Goal: Information Seeking & Learning: Learn about a topic

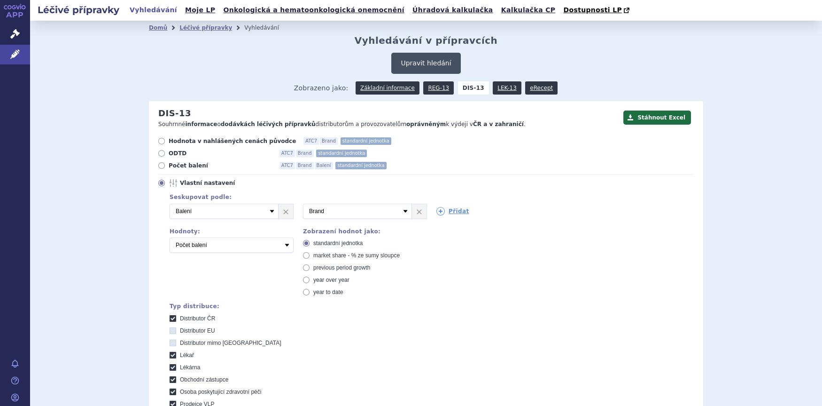
click at [433, 63] on button "Upravit hledání" at bounding box center [425, 63] width 69 height 21
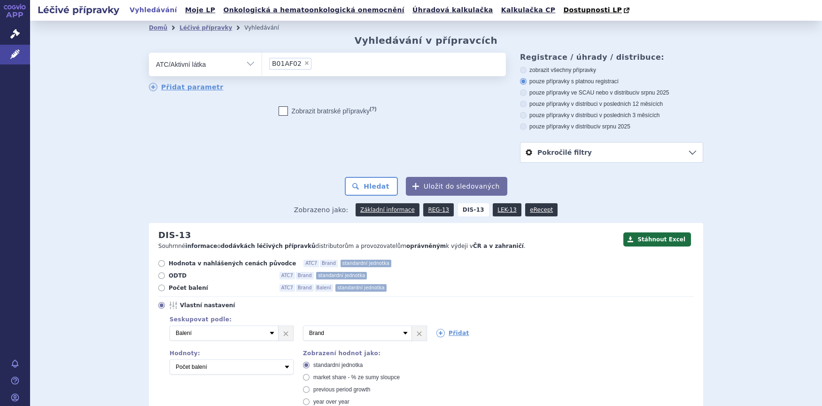
click at [303, 66] on li "× B01AF02" at bounding box center [290, 64] width 42 height 12
click at [262, 66] on select "B01AF02" at bounding box center [262, 63] width 0 height 23
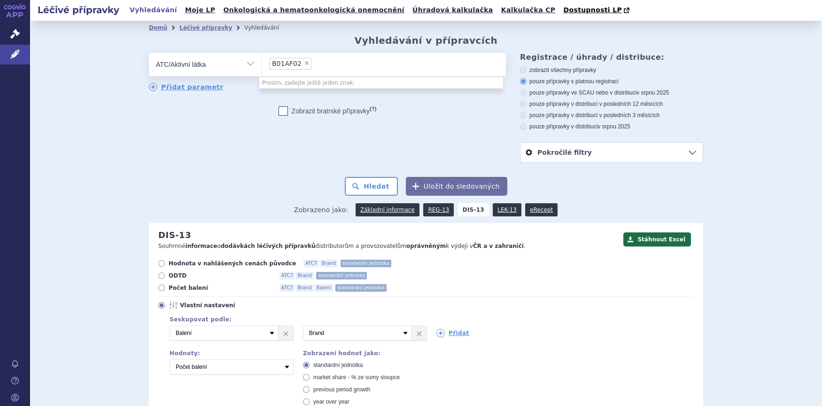
click at [304, 62] on li "× B01AF02" at bounding box center [290, 64] width 42 height 12
click at [262, 62] on select "B01AF02" at bounding box center [262, 63] width 0 height 23
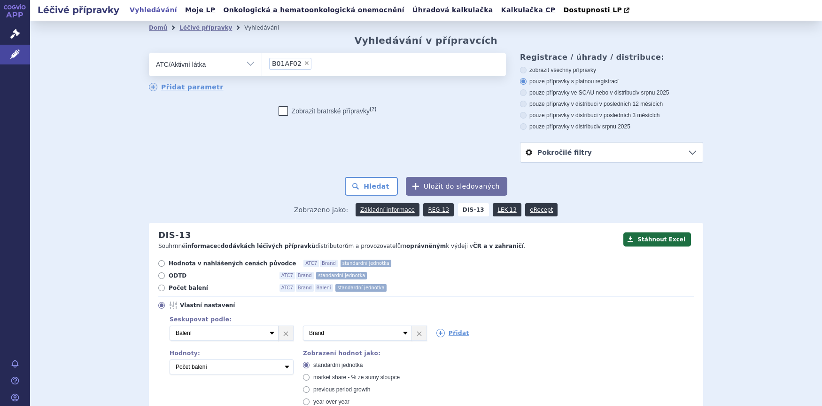
click at [304, 65] on span "×" at bounding box center [307, 63] width 6 height 6
click at [262, 65] on select "B01AF02" at bounding box center [262, 63] width 0 height 23
select select
click at [299, 66] on ul at bounding box center [384, 63] width 244 height 20
click at [262, 66] on select at bounding box center [262, 63] width 0 height 23
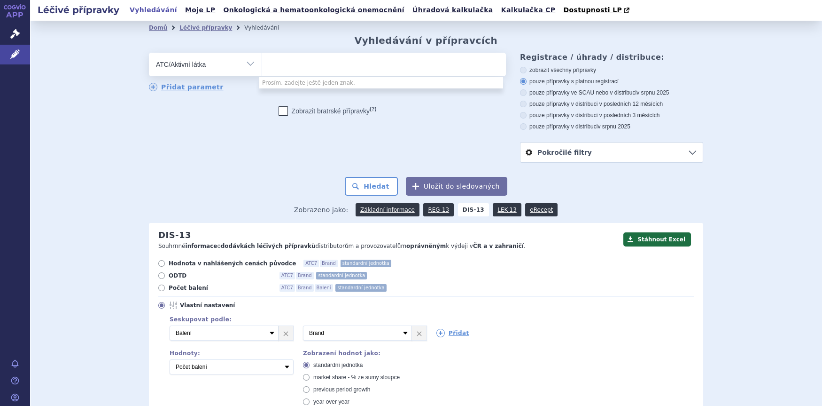
type input "m"
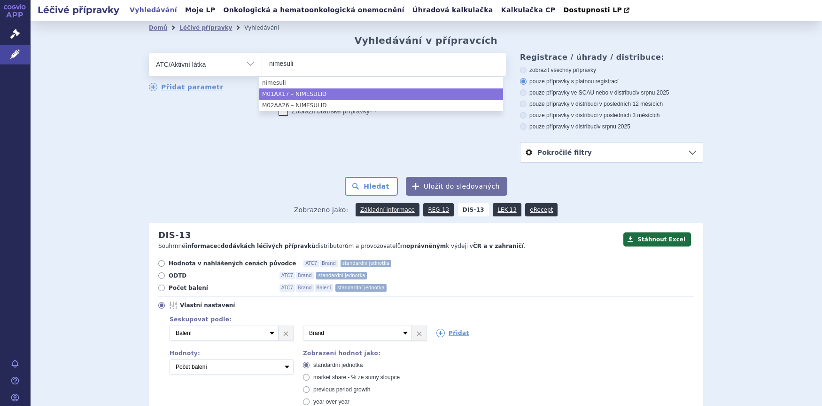
type input "nimesuli"
select select "M01AX17"
type input "nimesu"
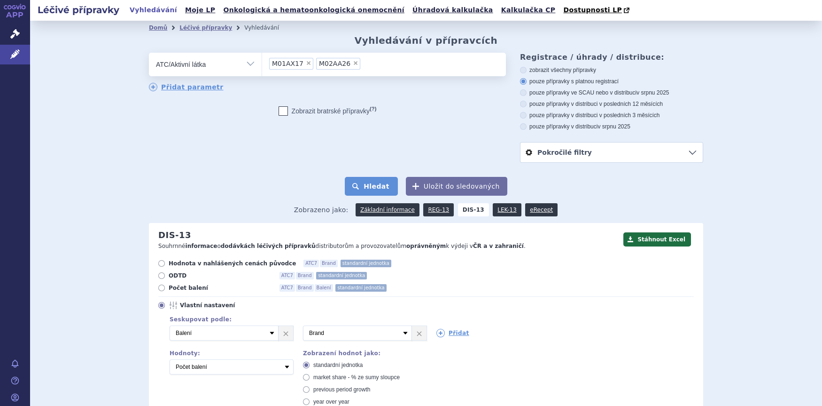
click at [385, 187] on button "Hledat" at bounding box center [371, 186] width 53 height 19
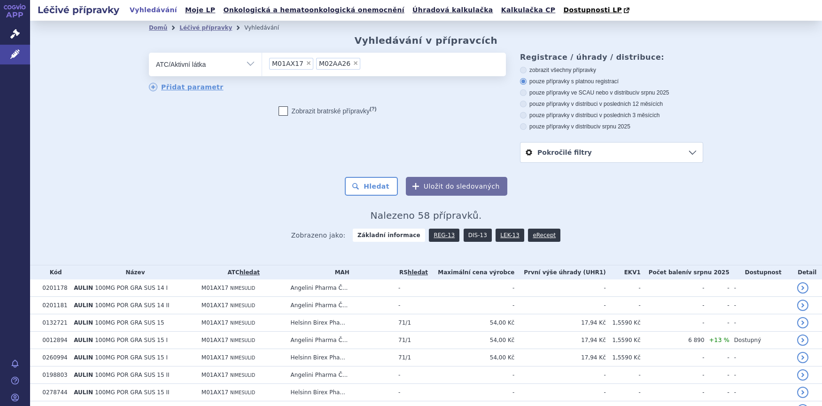
click at [474, 238] on link "DIS-13" at bounding box center [478, 234] width 28 height 13
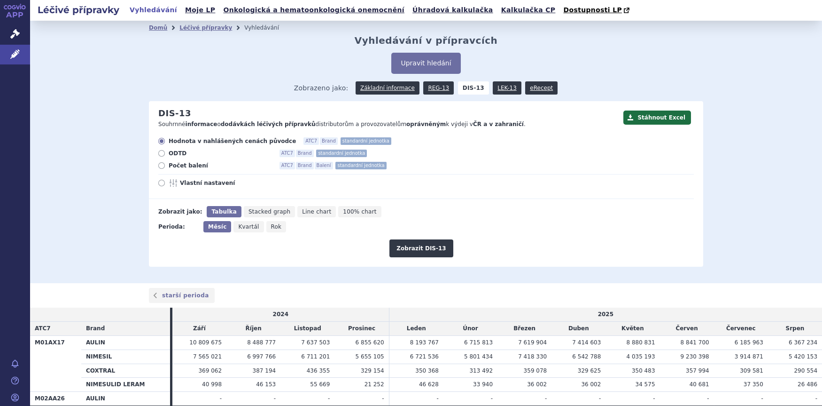
scroll to position [52, 0]
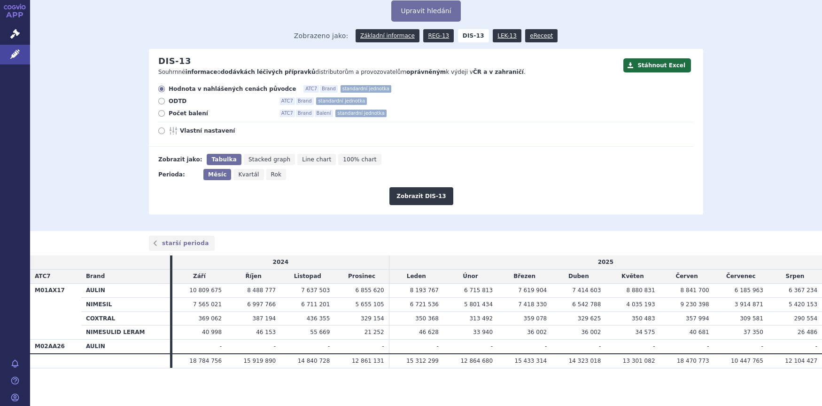
click at [172, 133] on icon at bounding box center [174, 131] width 11 height 8
click at [165, 133] on input "Vlastní nastavení" at bounding box center [162, 132] width 6 height 6
radio input "true"
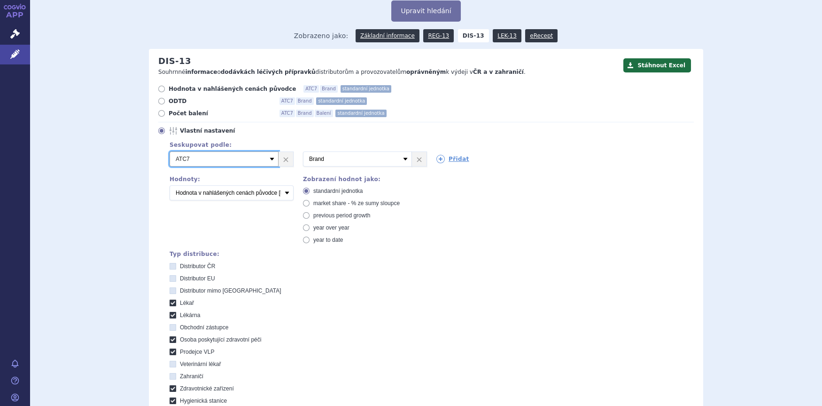
click at [272, 162] on select "Vyberte groupování ATC3 ATC5 ATC7 Brand Balení SÚKL kód MAH VPOIS Referenční sk…" at bounding box center [224, 158] width 109 height 15
select select "brand"
click at [170, 152] on select "Vyberte groupování ATC3 ATC5 ATC7 Brand Balení SÚKL kód MAH VPOIS Referenční sk…" at bounding box center [224, 158] width 109 height 15
click at [401, 160] on select "Vyberte groupování ATC3 ATC5 ATC7 Brand Balení SÚKL kód MAH VPOIS Referenční sk…" at bounding box center [357, 158] width 109 height 15
select select "package"
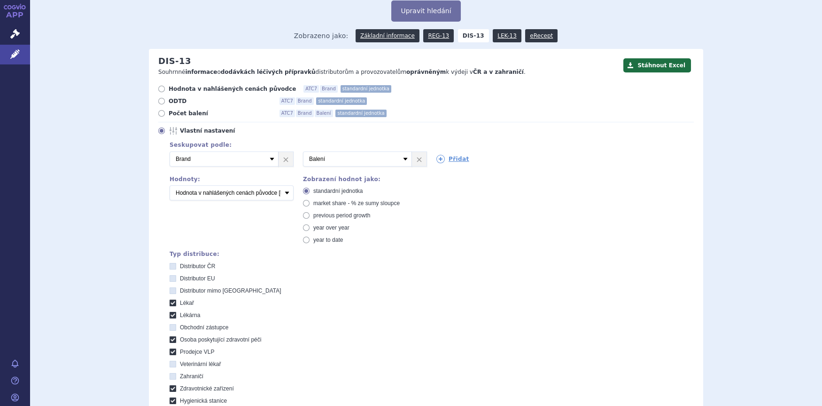
click at [303, 152] on select "Vyberte groupování ATC3 ATC5 ATC7 Brand Balení SÚKL kód MAH VPOIS Referenční sk…" at bounding box center [357, 158] width 109 height 15
click at [282, 191] on select "Počet balení Hodnota v nahlášených cenách původce [DIS-13] Hodnota v maximálníc…" at bounding box center [232, 192] width 124 height 15
select select "packages"
click at [170, 186] on select "Počet balení Hodnota v nahlášených cenách původce [DIS-13] Hodnota v maximálníc…" at bounding box center [232, 192] width 124 height 15
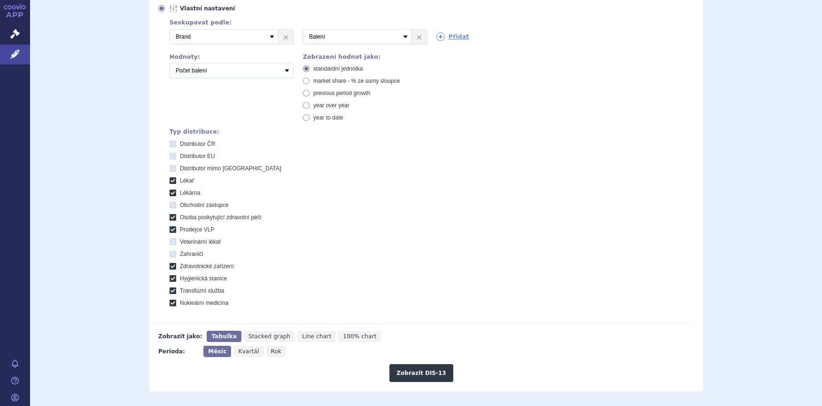
scroll to position [203, 0]
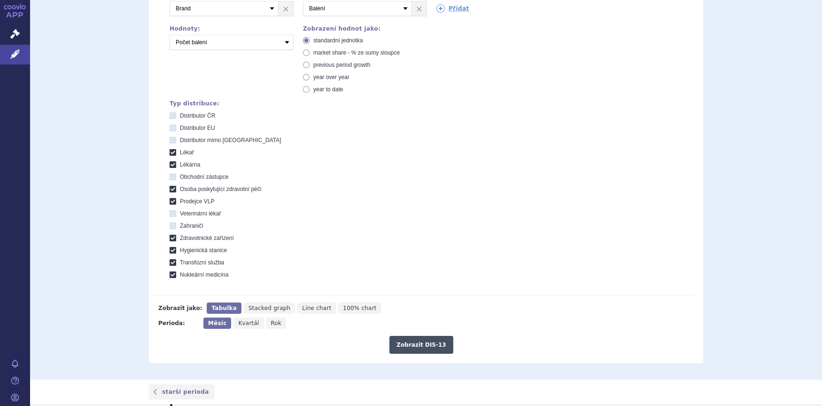
click at [428, 344] on button "Zobrazit DIS-13" at bounding box center [421, 345] width 63 height 18
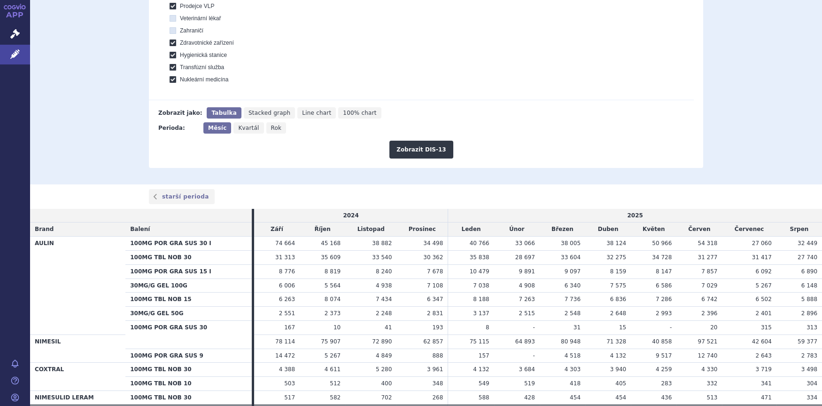
scroll to position [414, 0]
